Goal: Task Accomplishment & Management: Use online tool/utility

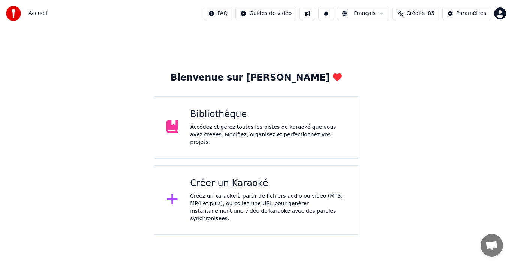
click at [231, 193] on div "Créez un karaoké à partir de fichiers audio ou vidéo (MP3, MP4 et plus), ou col…" at bounding box center [267, 208] width 155 height 30
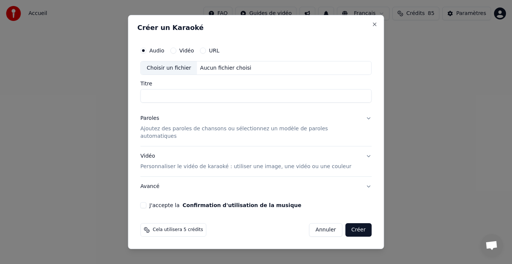
click at [222, 72] on div "Aucun fichier choisi" at bounding box center [225, 67] width 57 height 7
type input "**********"
click at [240, 132] on p "Ajoutez des paroles de chansons ou sélectionnez un modèle de paroles automatiqu…" at bounding box center [249, 132] width 219 height 15
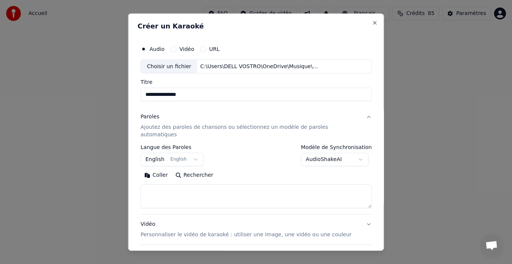
click at [181, 157] on button "English English" at bounding box center [171, 159] width 63 height 13
click at [160, 153] on button "English English" at bounding box center [171, 159] width 63 height 13
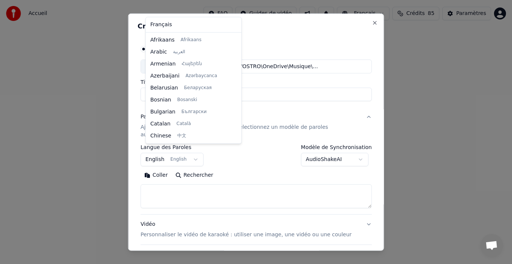
click at [178, 152] on body "**********" at bounding box center [256, 117] width 512 height 235
click at [158, 154] on div at bounding box center [256, 132] width 512 height 264
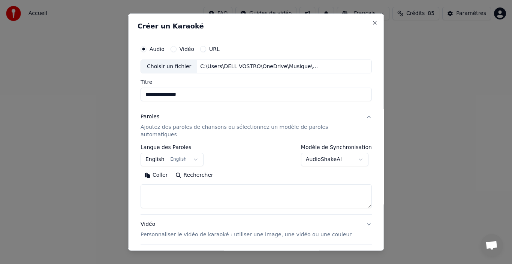
click at [179, 148] on body "**********" at bounding box center [256, 117] width 512 height 235
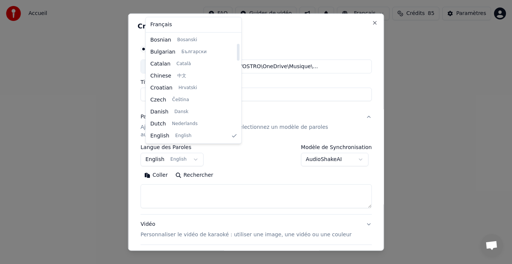
select select "**"
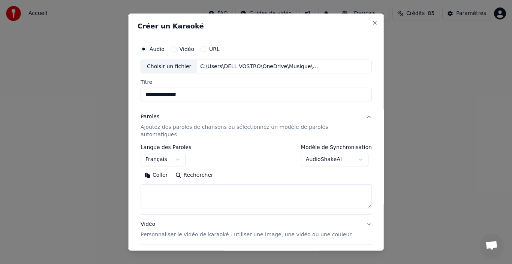
click at [171, 184] on textarea at bounding box center [255, 196] width 231 height 24
paste textarea "**********"
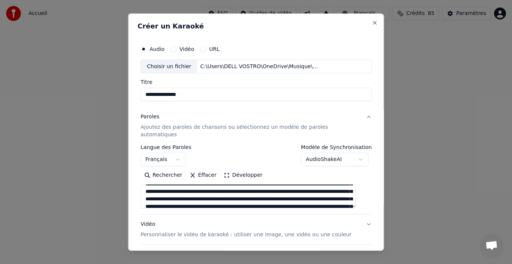
scroll to position [0, 0]
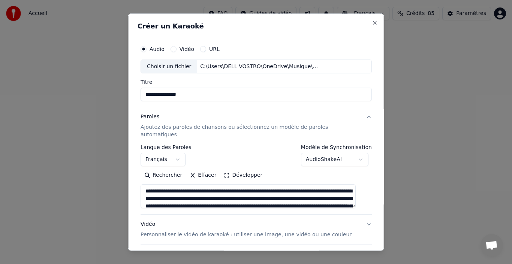
drag, startPoint x: 161, startPoint y: 186, endPoint x: 145, endPoint y: 187, distance: 16.9
click at [145, 187] on div "**********" at bounding box center [255, 158] width 237 height 241
drag, startPoint x: 281, startPoint y: 192, endPoint x: 255, endPoint y: 190, distance: 25.9
click at [255, 190] on textarea at bounding box center [247, 196] width 215 height 24
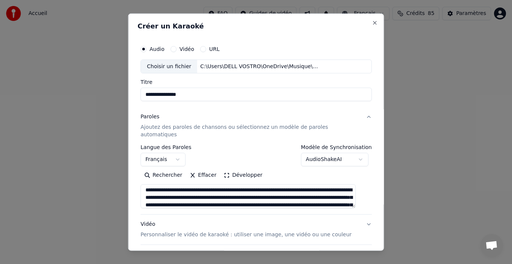
scroll to position [17, 0]
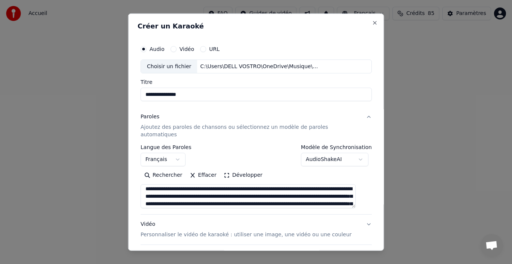
click at [259, 188] on textarea at bounding box center [247, 196] width 215 height 24
click at [194, 197] on textarea at bounding box center [247, 196] width 215 height 24
click at [173, 188] on textarea at bounding box center [247, 196] width 215 height 24
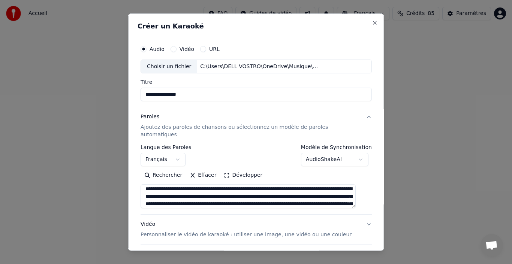
click at [173, 188] on textarea at bounding box center [247, 196] width 215 height 24
click at [173, 190] on textarea at bounding box center [247, 196] width 215 height 24
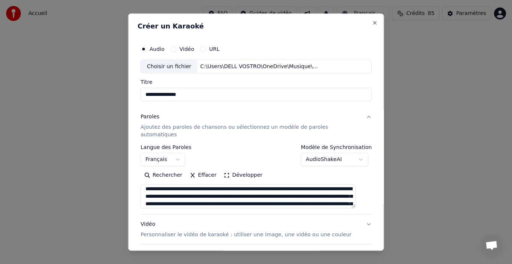
click at [173, 190] on textarea at bounding box center [247, 196] width 215 height 24
click at [174, 190] on textarea at bounding box center [247, 196] width 215 height 24
click at [200, 195] on textarea at bounding box center [247, 196] width 215 height 24
click at [170, 190] on textarea at bounding box center [247, 196] width 215 height 24
click at [171, 190] on textarea at bounding box center [247, 196] width 215 height 24
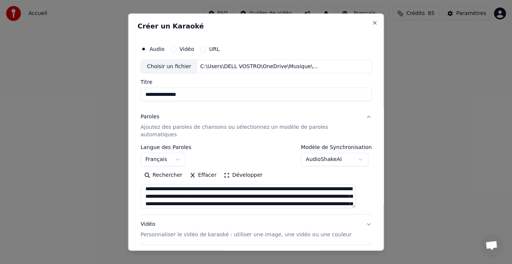
click at [326, 189] on textarea at bounding box center [247, 196] width 215 height 24
click at [314, 188] on textarea at bounding box center [247, 196] width 215 height 24
click at [240, 188] on textarea at bounding box center [247, 196] width 215 height 24
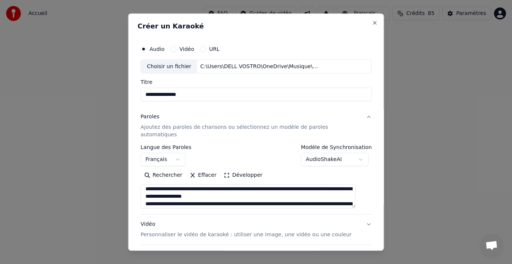
click at [247, 190] on textarea at bounding box center [247, 196] width 215 height 24
click at [194, 196] on textarea at bounding box center [247, 196] width 215 height 24
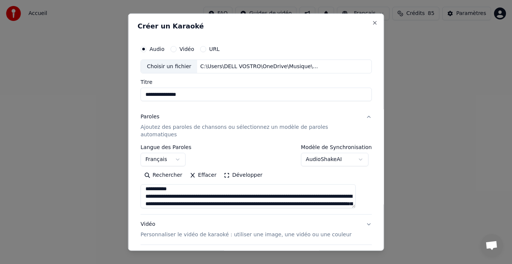
scroll to position [85, 0]
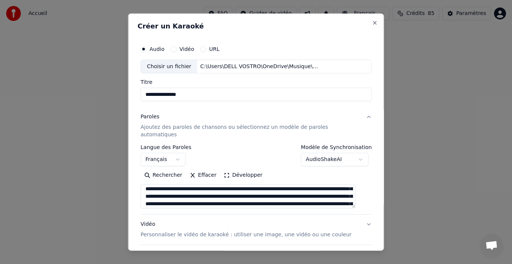
click at [176, 184] on textarea at bounding box center [247, 196] width 215 height 24
click at [308, 184] on textarea at bounding box center [247, 196] width 215 height 24
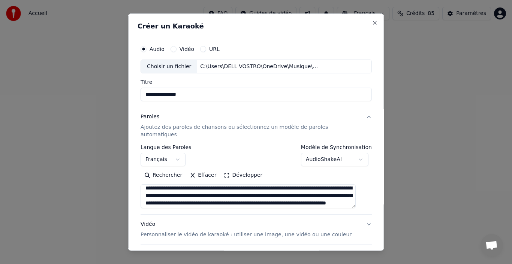
drag, startPoint x: 312, startPoint y: 188, endPoint x: 279, endPoint y: 191, distance: 32.7
click at [279, 191] on textarea at bounding box center [247, 196] width 215 height 24
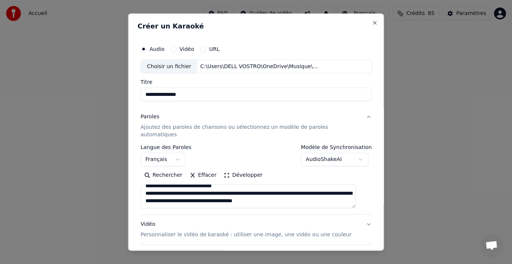
click at [153, 190] on textarea at bounding box center [247, 196] width 215 height 24
click at [296, 172] on div "Rechercher Effacer Développer" at bounding box center [255, 175] width 231 height 12
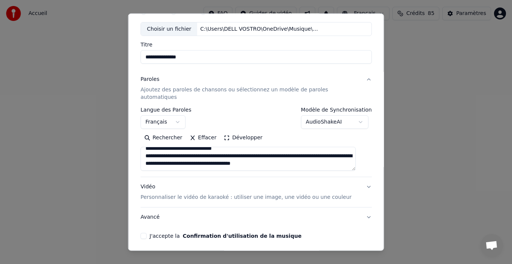
scroll to position [110, 0]
click at [320, 159] on textarea at bounding box center [247, 159] width 215 height 24
type textarea "**********"
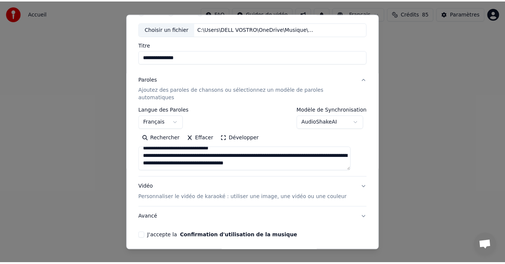
scroll to position [59, 0]
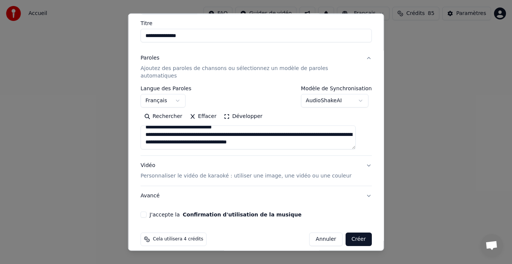
click at [146, 212] on button "J'accepte la Confirmation d'utilisation de la musique" at bounding box center [143, 215] width 6 height 6
click at [353, 233] on button "Créer" at bounding box center [358, 239] width 26 height 13
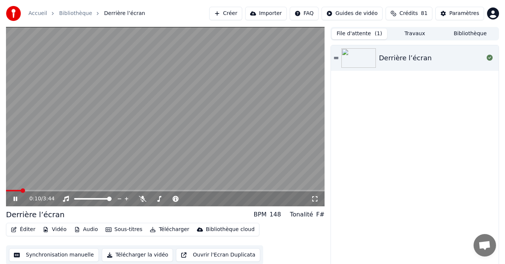
click at [365, 34] on button "File d'attente ( 1 )" at bounding box center [359, 33] width 55 height 11
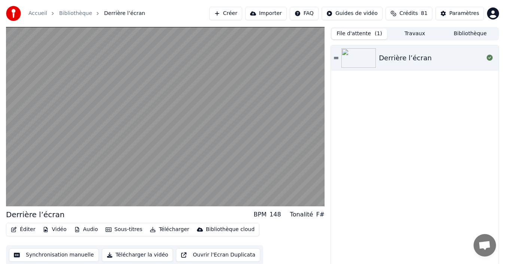
click at [402, 57] on div "Derrière l’écran" at bounding box center [405, 58] width 53 height 10
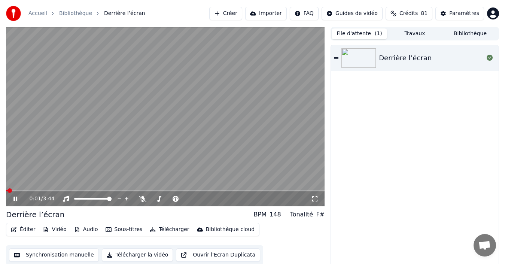
scroll to position [5, 0]
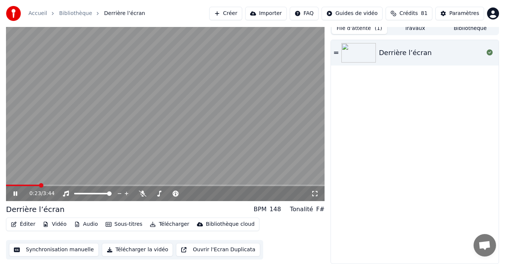
click at [83, 226] on button "Audio" at bounding box center [86, 224] width 30 height 10
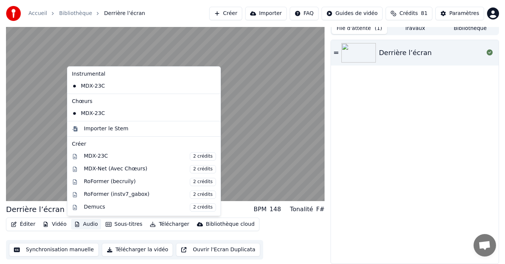
click at [83, 226] on button "Audio" at bounding box center [86, 224] width 30 height 10
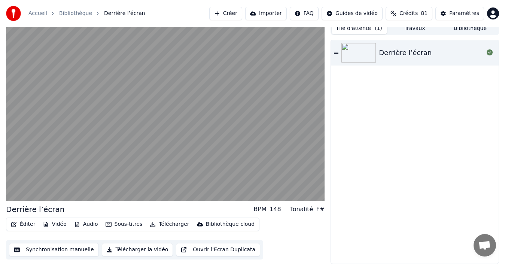
click at [125, 225] on button "Sous-titres" at bounding box center [124, 224] width 43 height 10
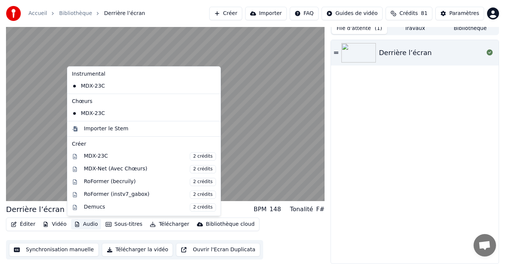
click at [82, 225] on button "Audio" at bounding box center [86, 224] width 30 height 10
click at [80, 224] on button "Audio" at bounding box center [86, 224] width 30 height 10
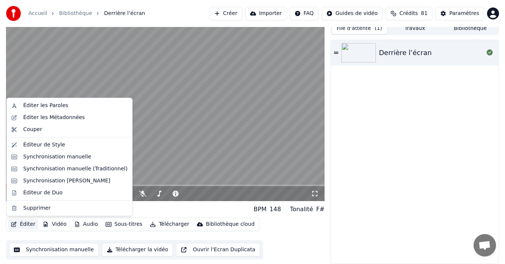
click at [391, 166] on div "Derrière l’écran" at bounding box center [415, 152] width 168 height 224
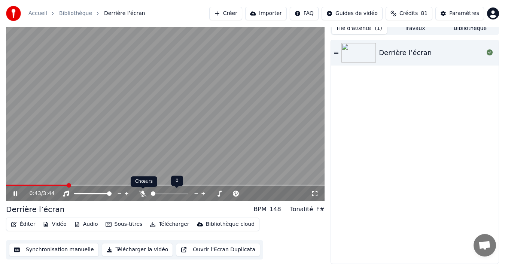
click at [146, 191] on icon at bounding box center [142, 194] width 7 height 6
click at [143, 193] on icon at bounding box center [143, 194] width 4 height 6
click at [143, 193] on icon at bounding box center [142, 194] width 7 height 6
click at [160, 194] on icon at bounding box center [159, 194] width 4 height 6
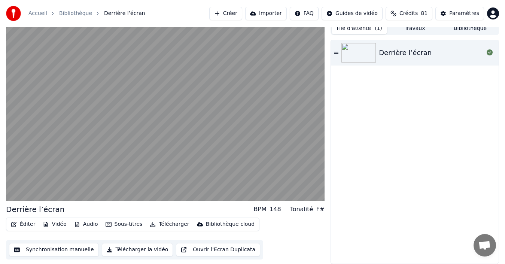
click at [390, 57] on div "Derrière l’écran" at bounding box center [405, 53] width 53 height 10
click at [366, 53] on img at bounding box center [359, 52] width 34 height 19
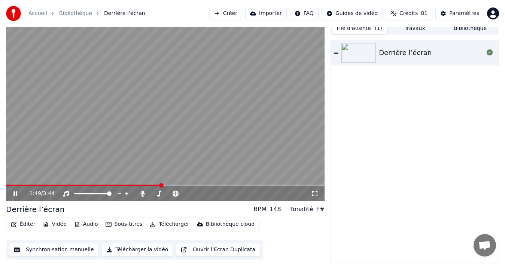
click at [142, 249] on button "Télécharger la vidéo" at bounding box center [138, 249] width 72 height 13
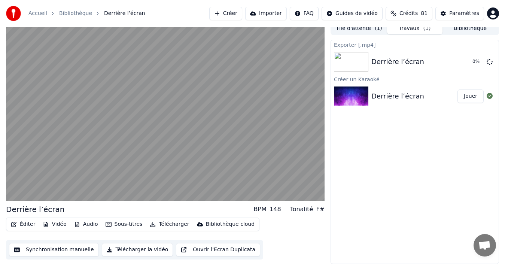
click at [360, 105] on img at bounding box center [351, 96] width 34 height 19
click at [403, 99] on div "Derrière l’écran" at bounding box center [398, 96] width 53 height 10
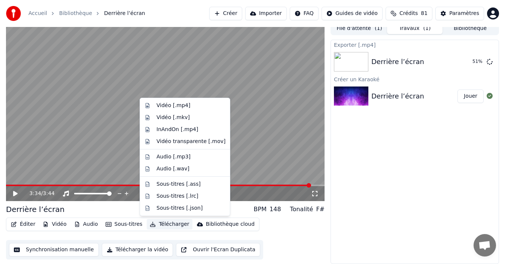
click at [172, 223] on button "Télécharger" at bounding box center [169, 224] width 45 height 10
click at [156, 224] on button "Télécharger" at bounding box center [169, 224] width 45 height 10
click at [164, 158] on div "Audio [.mp3]" at bounding box center [174, 156] width 34 height 7
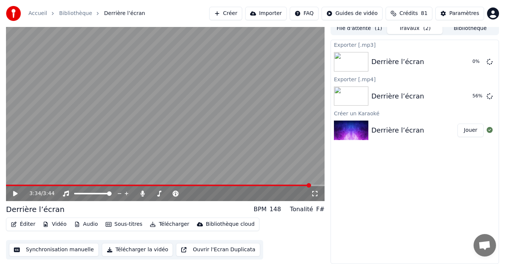
click at [470, 127] on button "Jouer" at bounding box center [471, 130] width 26 height 13
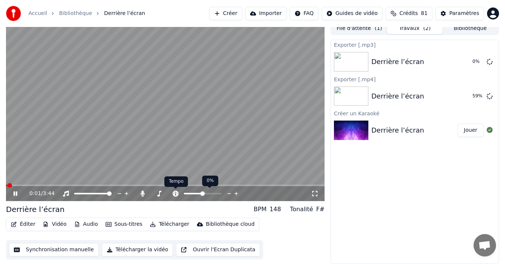
click at [176, 193] on body "Accueil Bibliothèque Derrière l’écran Créer Importer FAQ Guides de vidéo Crédit…" at bounding box center [252, 127] width 505 height 264
click at [190, 194] on span at bounding box center [191, 193] width 4 height 4
click at [201, 193] on span at bounding box center [201, 193] width 4 height 4
click at [221, 196] on span at bounding box center [219, 193] width 4 height 4
drag, startPoint x: 223, startPoint y: 194, endPoint x: 205, endPoint y: 191, distance: 18.5
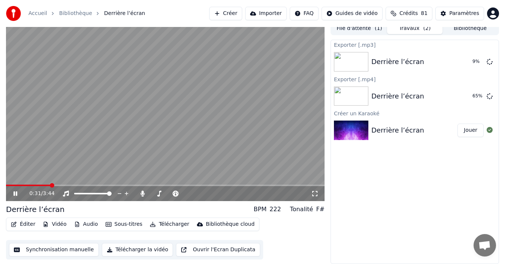
click at [205, 191] on div "0:31 / 3:44" at bounding box center [170, 193] width 282 height 7
click at [175, 195] on icon at bounding box center [176, 194] width 6 height 6
click at [176, 195] on icon at bounding box center [175, 194] width 7 height 6
click at [69, 192] on icon at bounding box center [66, 194] width 6 height 6
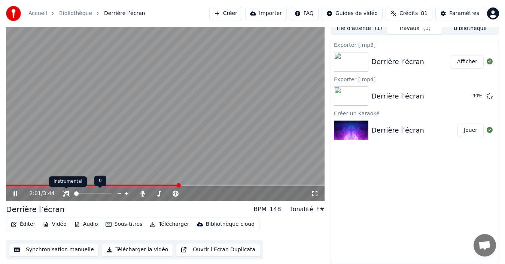
click at [69, 193] on icon at bounding box center [65, 194] width 7 height 6
click at [178, 192] on div at bounding box center [193, 193] width 60 height 7
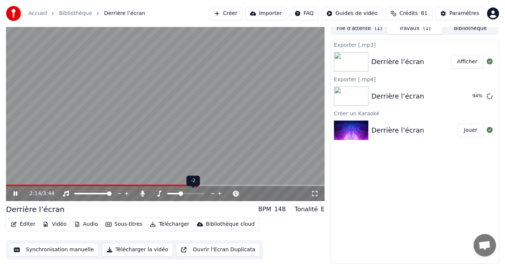
click at [181, 196] on span at bounding box center [181, 193] width 4 height 4
click at [177, 194] on span at bounding box center [173, 193] width 12 height 1
click at [173, 193] on span at bounding box center [171, 193] width 9 height 1
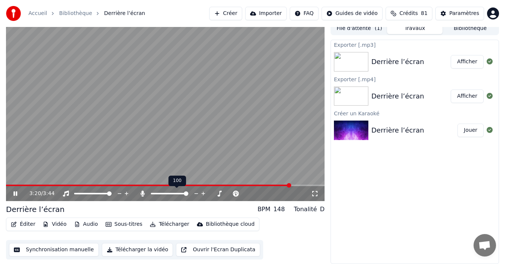
click at [162, 195] on div at bounding box center [176, 193] width 60 height 7
click at [188, 196] on span at bounding box center [186, 193] width 4 height 4
click at [151, 196] on span at bounding box center [153, 193] width 4 height 4
click at [143, 192] on icon at bounding box center [142, 194] width 7 height 6
click at [185, 194] on span at bounding box center [186, 193] width 4 height 4
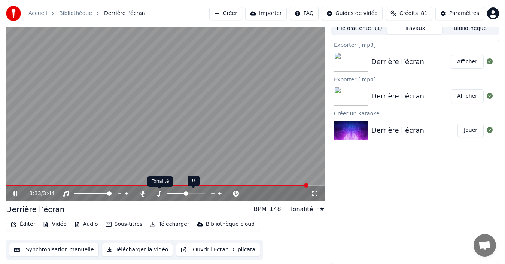
click at [158, 194] on icon at bounding box center [158, 194] width 7 height 6
click at [466, 97] on button "Afficher" at bounding box center [467, 96] width 33 height 13
click at [462, 65] on button "Afficher" at bounding box center [467, 61] width 33 height 13
click at [393, 131] on div "Derrière l’écran" at bounding box center [398, 130] width 53 height 10
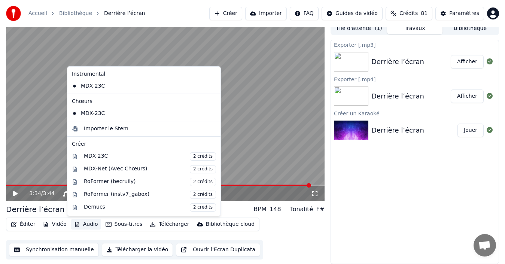
click at [85, 225] on button "Audio" at bounding box center [86, 224] width 30 height 10
click at [372, 210] on div "Exporter [.mp3] Derrière l’écran Afficher Exporter [.mp4] Derrière l’écran Affi…" at bounding box center [415, 152] width 169 height 224
